Goal: Use online tool/utility: Use online tool/utility

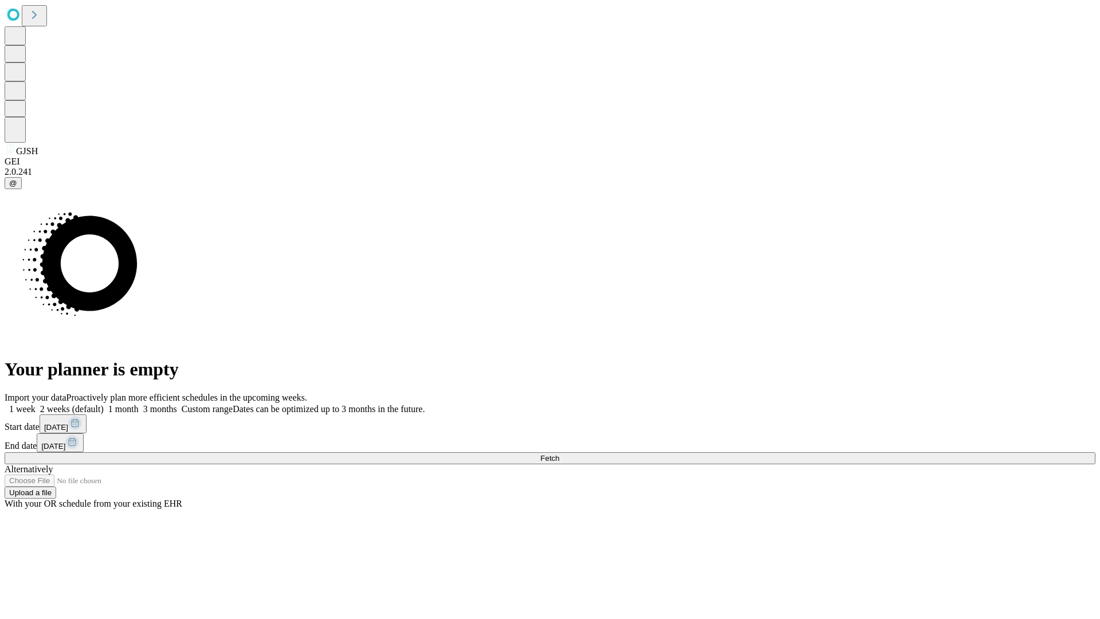
click at [559, 454] on span "Fetch" at bounding box center [549, 458] width 19 height 9
